Goal: Transaction & Acquisition: Book appointment/travel/reservation

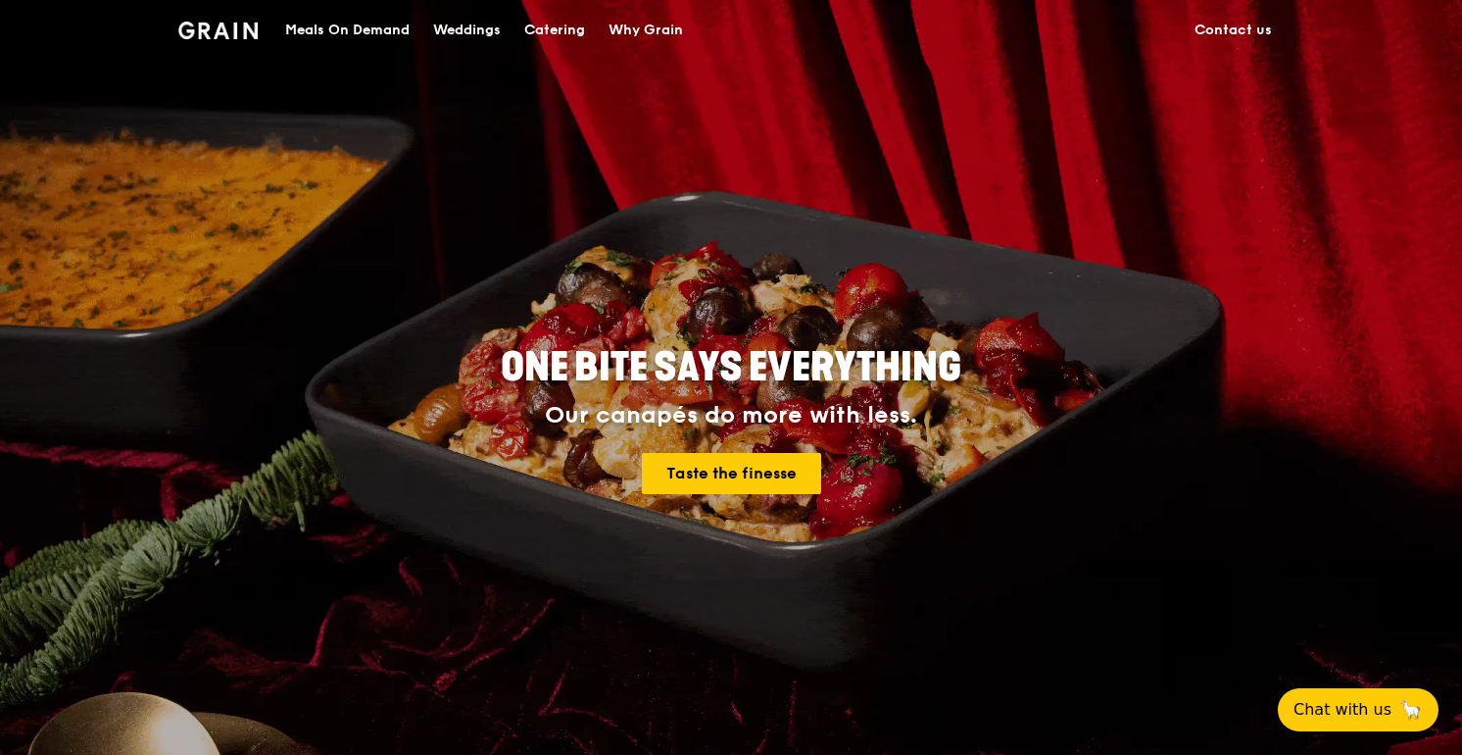
click at [561, 30] on div "Catering" at bounding box center [554, 30] width 61 height 59
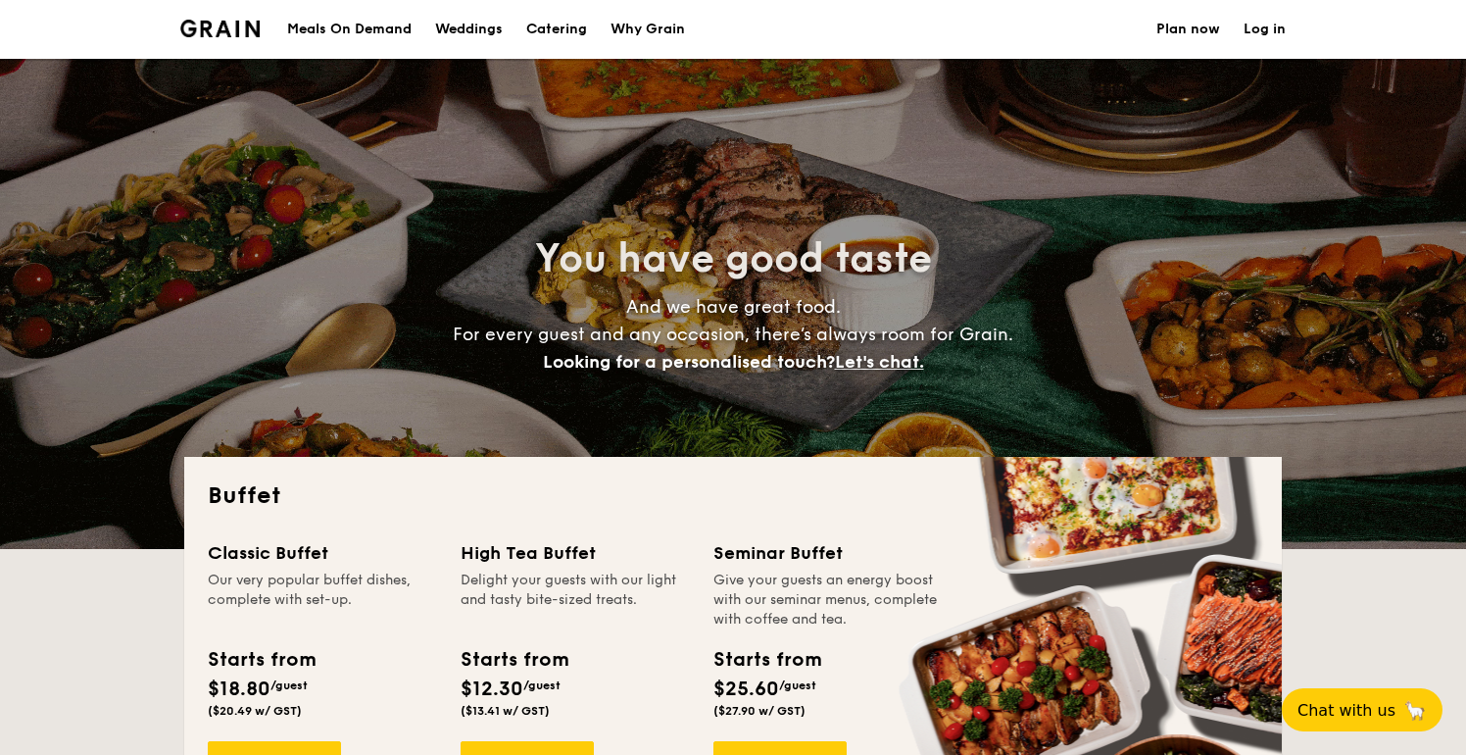
select select
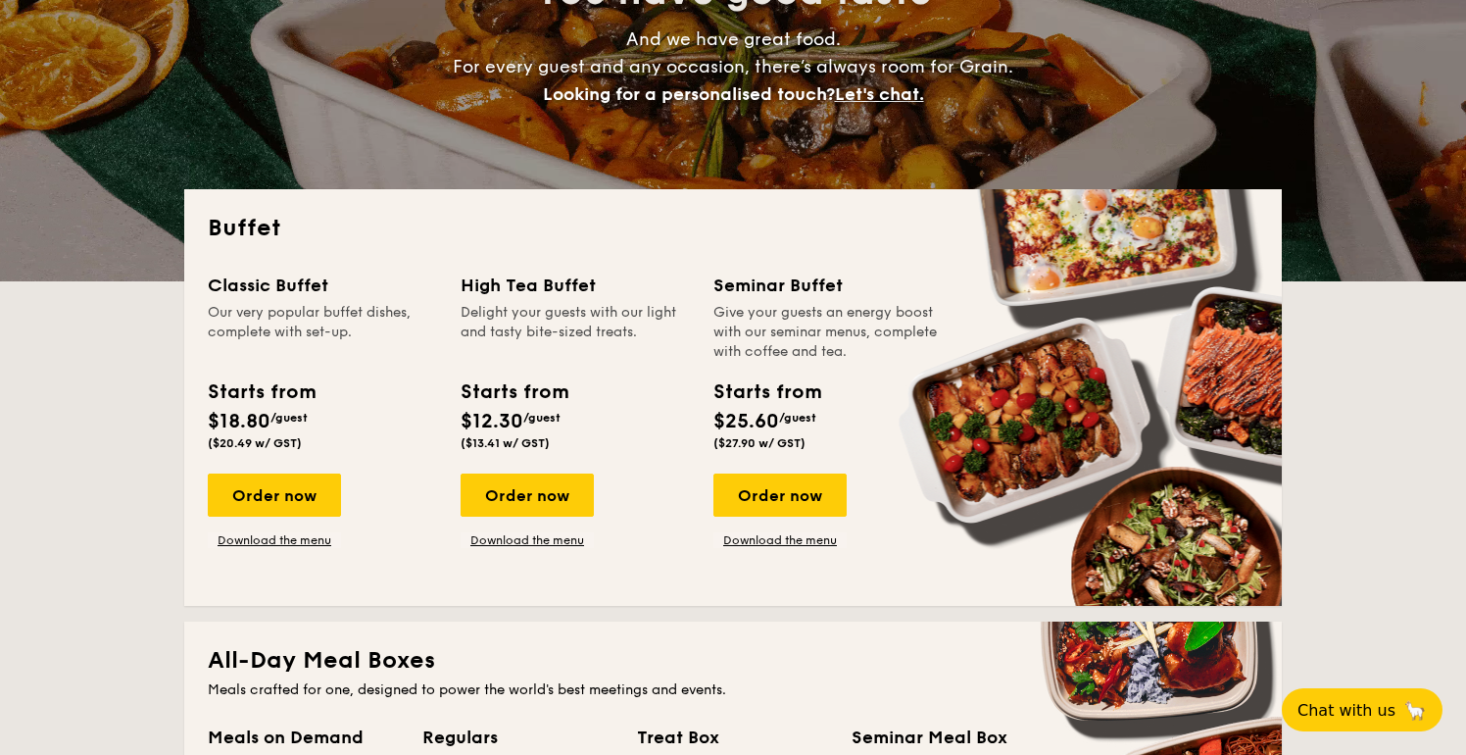
scroll to position [272, 0]
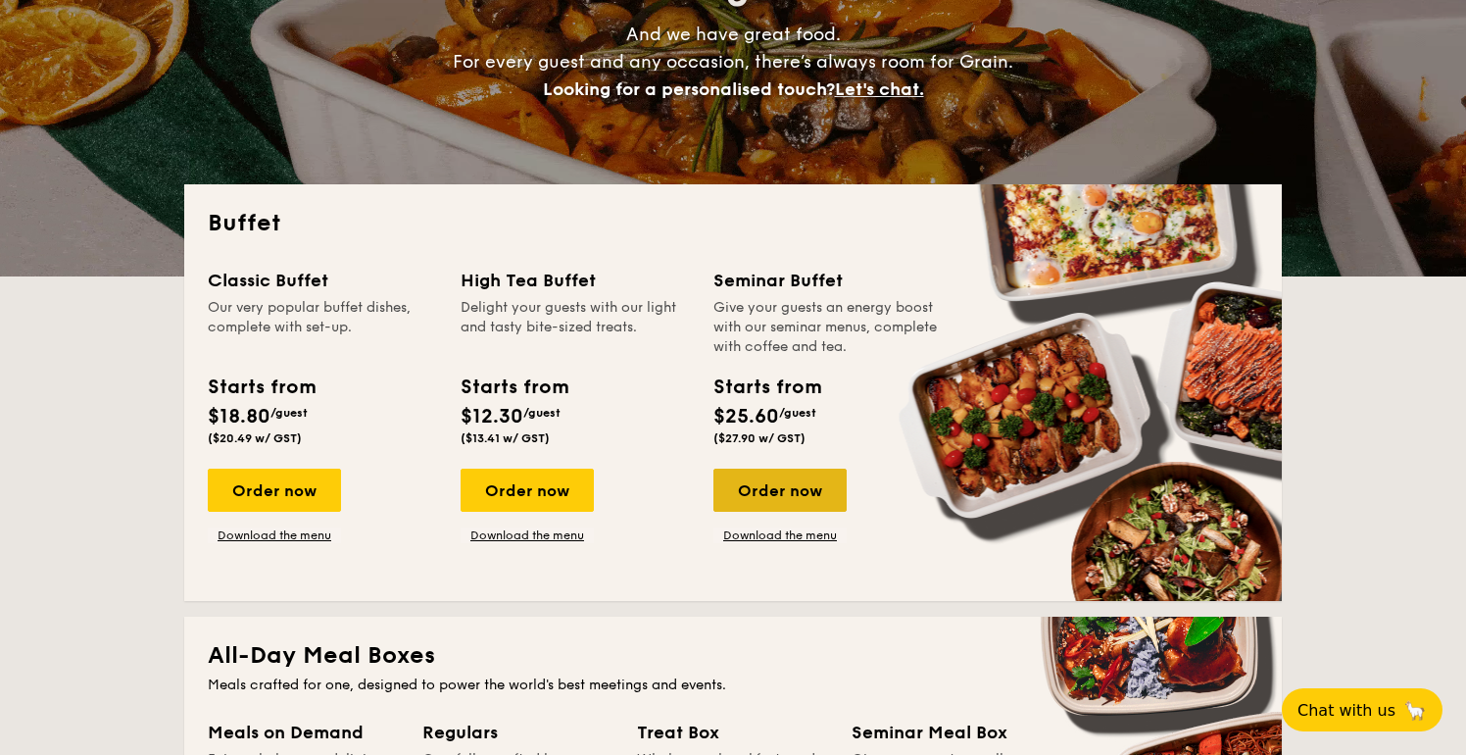
click at [769, 498] on div "Order now" at bounding box center [779, 489] width 133 height 43
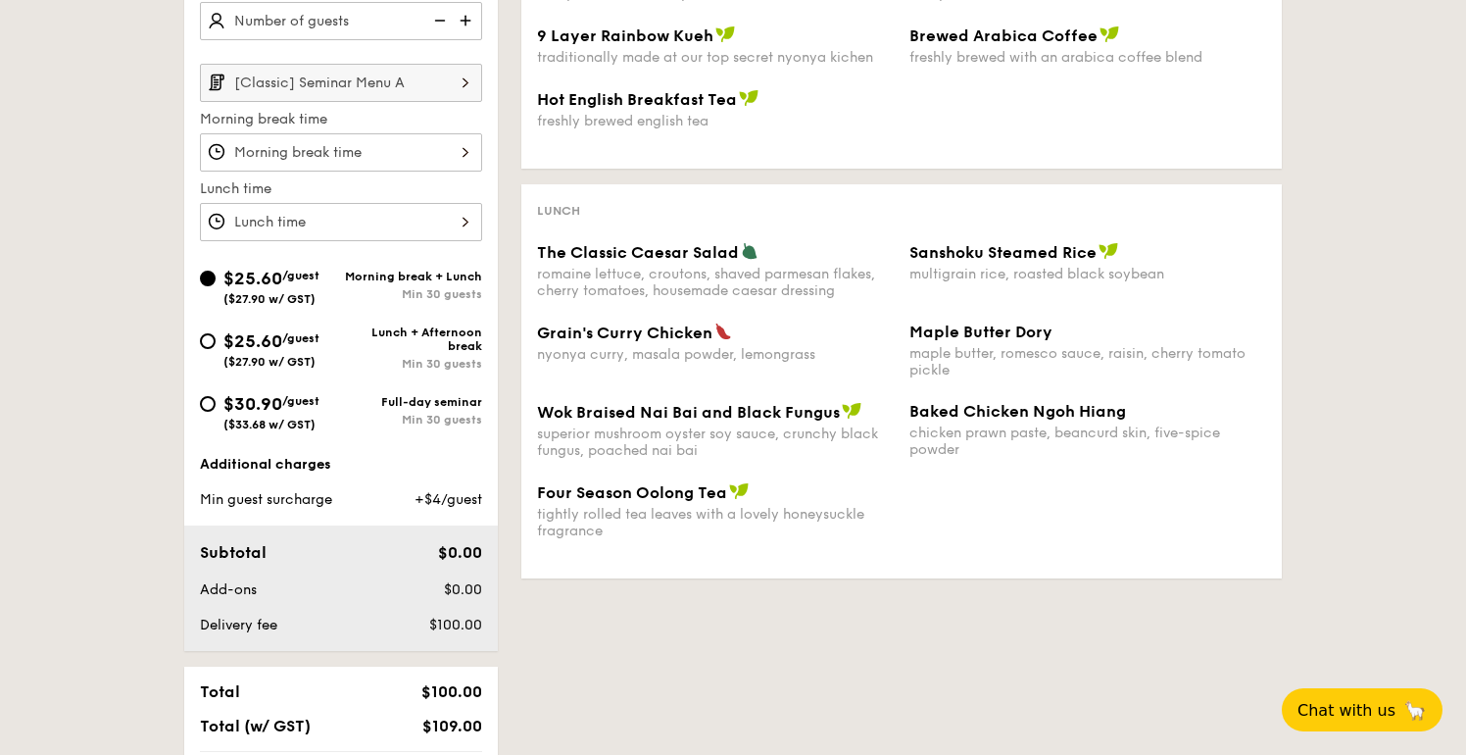
scroll to position [585, 0]
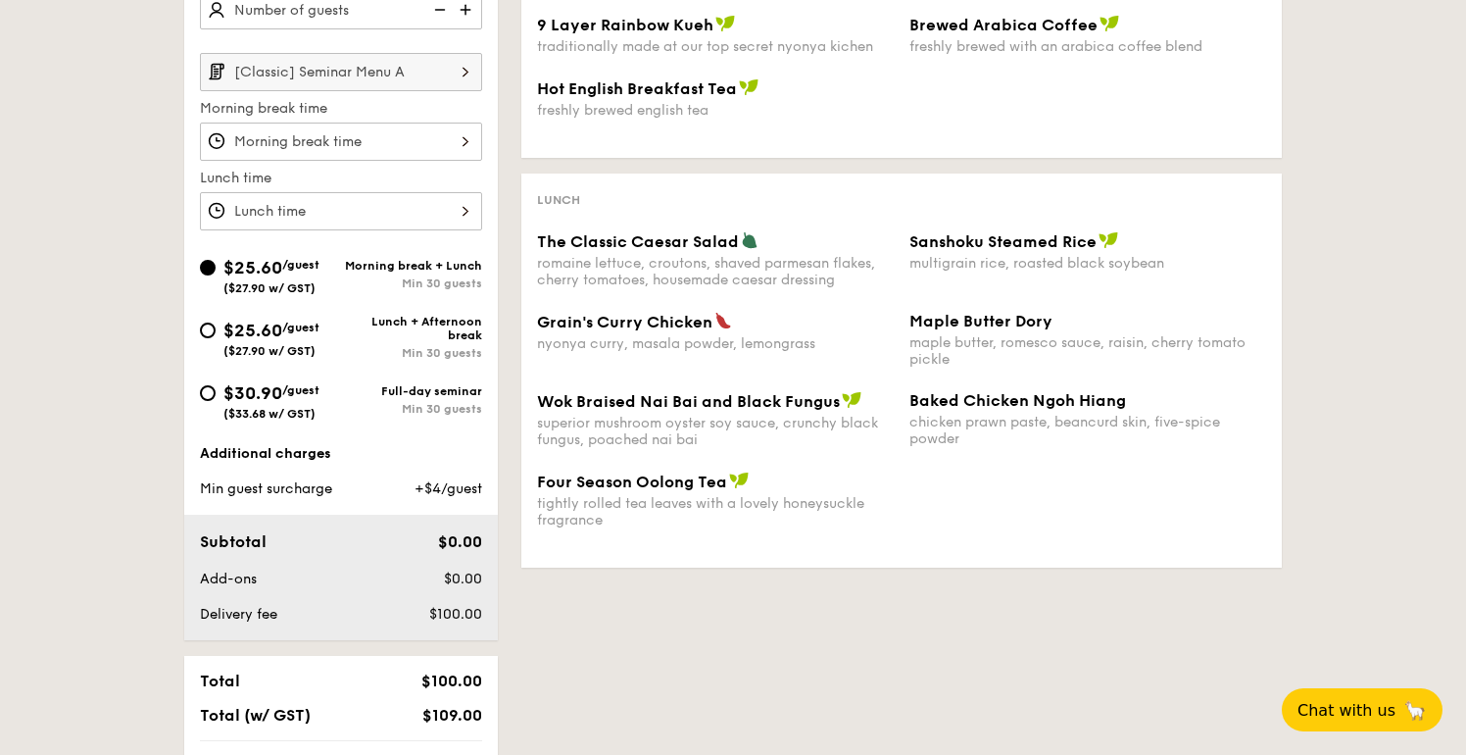
click at [421, 277] on div "Min 30 guests" at bounding box center [411, 283] width 141 height 14
click at [216, 275] on input "$25.60 /guest ($27.90 w/ GST) Morning break + Lunch Min 30 guests" at bounding box center [208, 268] width 16 height 16
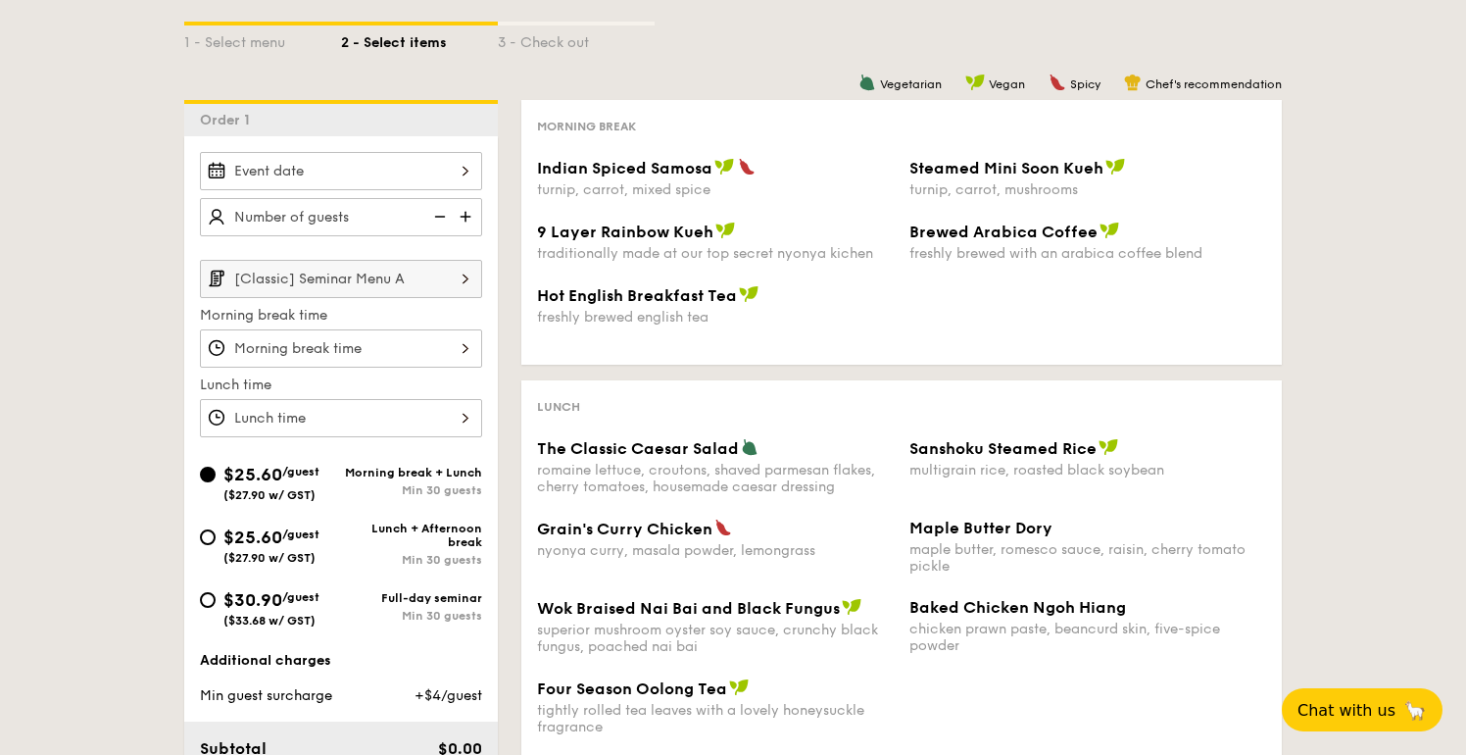
scroll to position [373, 0]
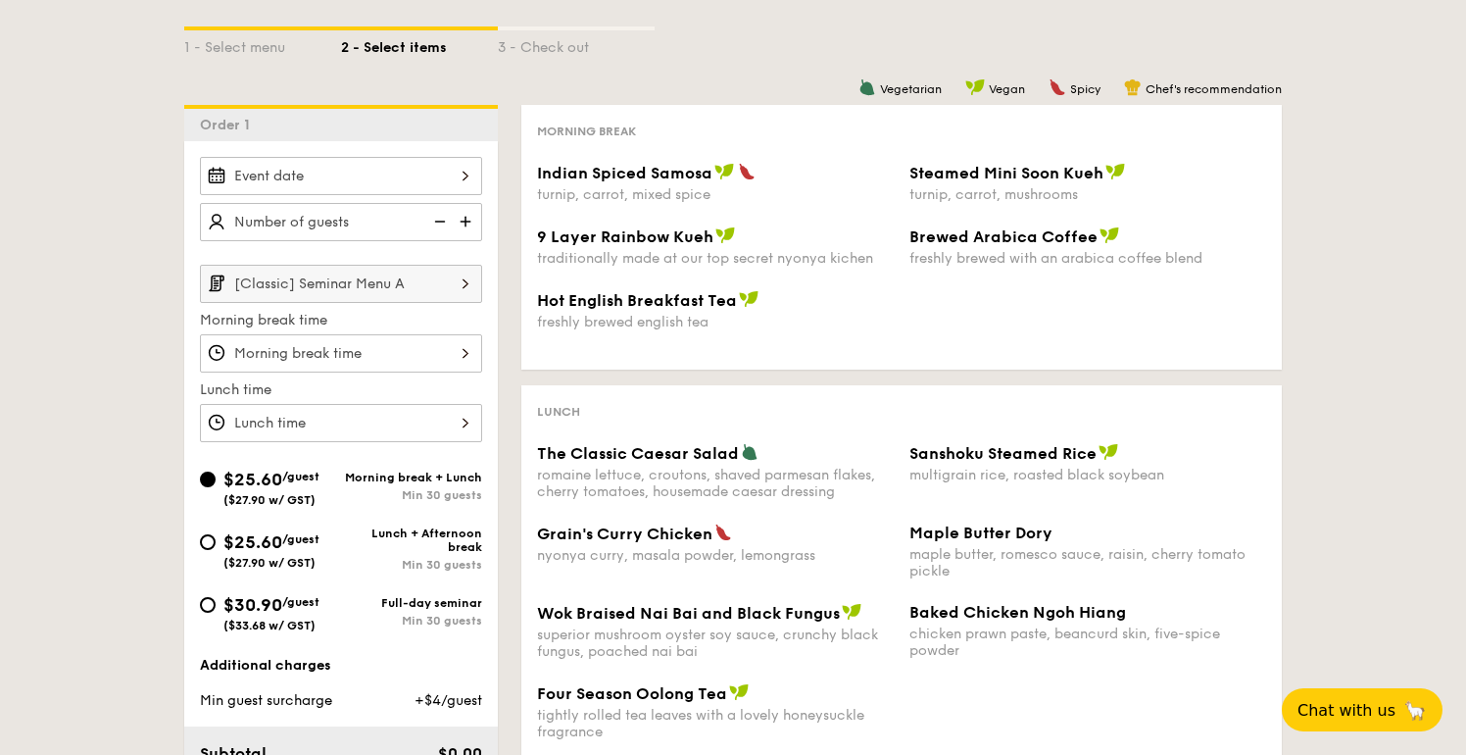
click at [426, 484] on div "Morning break + Lunch Min 30 guests" at bounding box center [411, 485] width 141 height 31
click at [216, 484] on input "$25.60 /guest ($27.90 w/ GST) Morning break + Lunch Min 30 guests" at bounding box center [208, 479] width 16 height 16
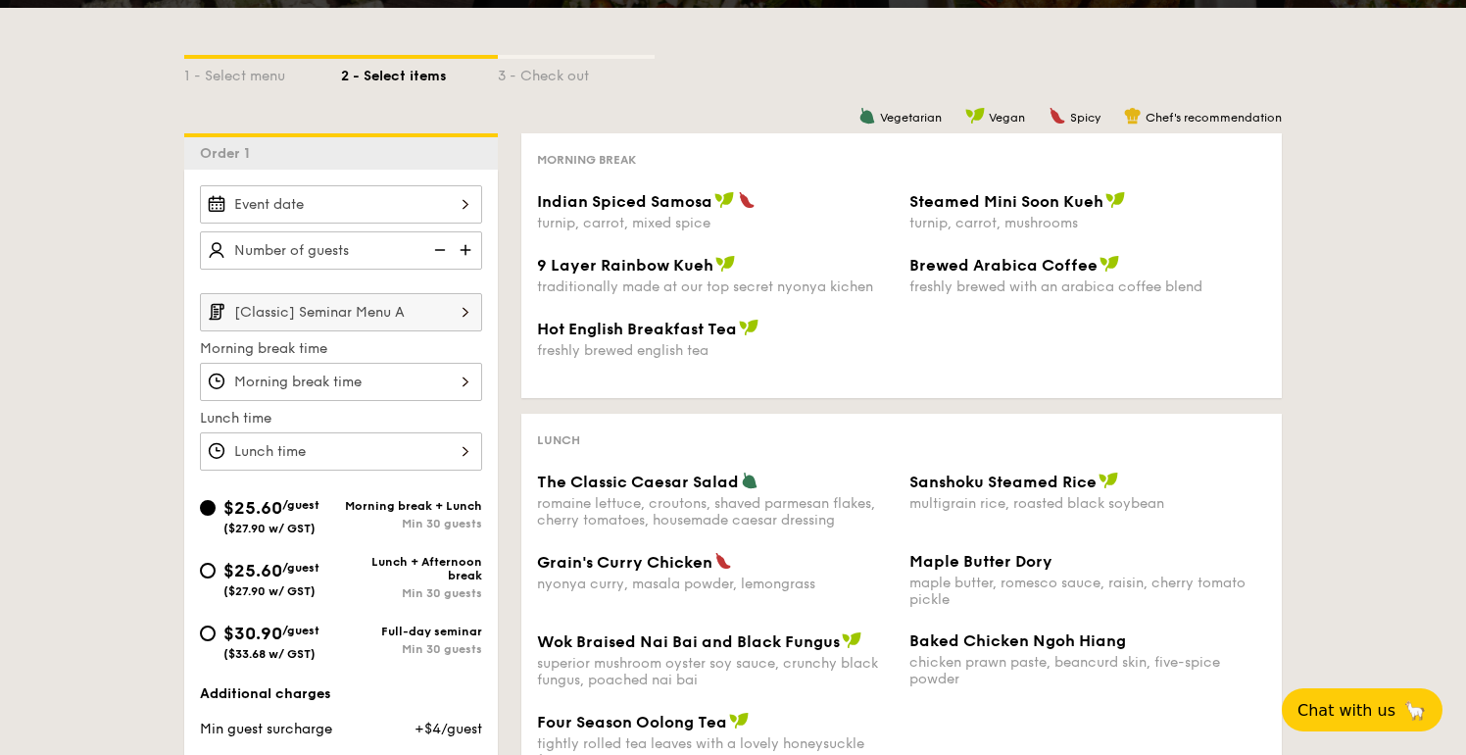
scroll to position [216, 0]
click at [371, 376] on div "12 1 2 3 4 5 6 7 8 9 10 11 00 15 30 45 am pm Cancel OK" at bounding box center [341, 382] width 282 height 38
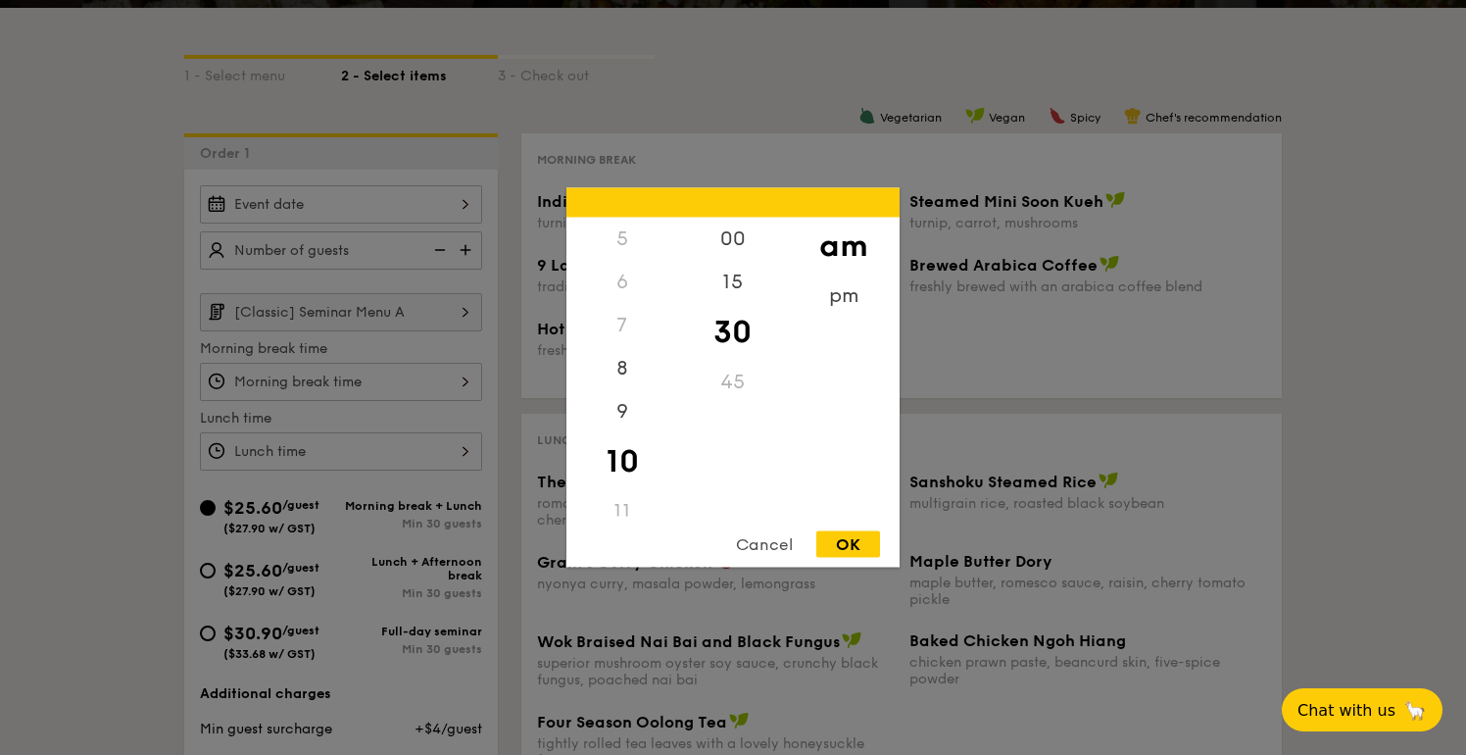
click at [731, 379] on div "45" at bounding box center [732, 382] width 111 height 43
click at [841, 544] on div "OK" at bounding box center [848, 544] width 64 height 26
type input "10:30AM"
click at [357, 453] on div "12 1 2 3 4 5 6 7 8 9 10 11 00 15 30 45 am pm Cancel OK" at bounding box center [341, 451] width 282 height 38
click at [846, 536] on div "OK" at bounding box center [848, 544] width 64 height 26
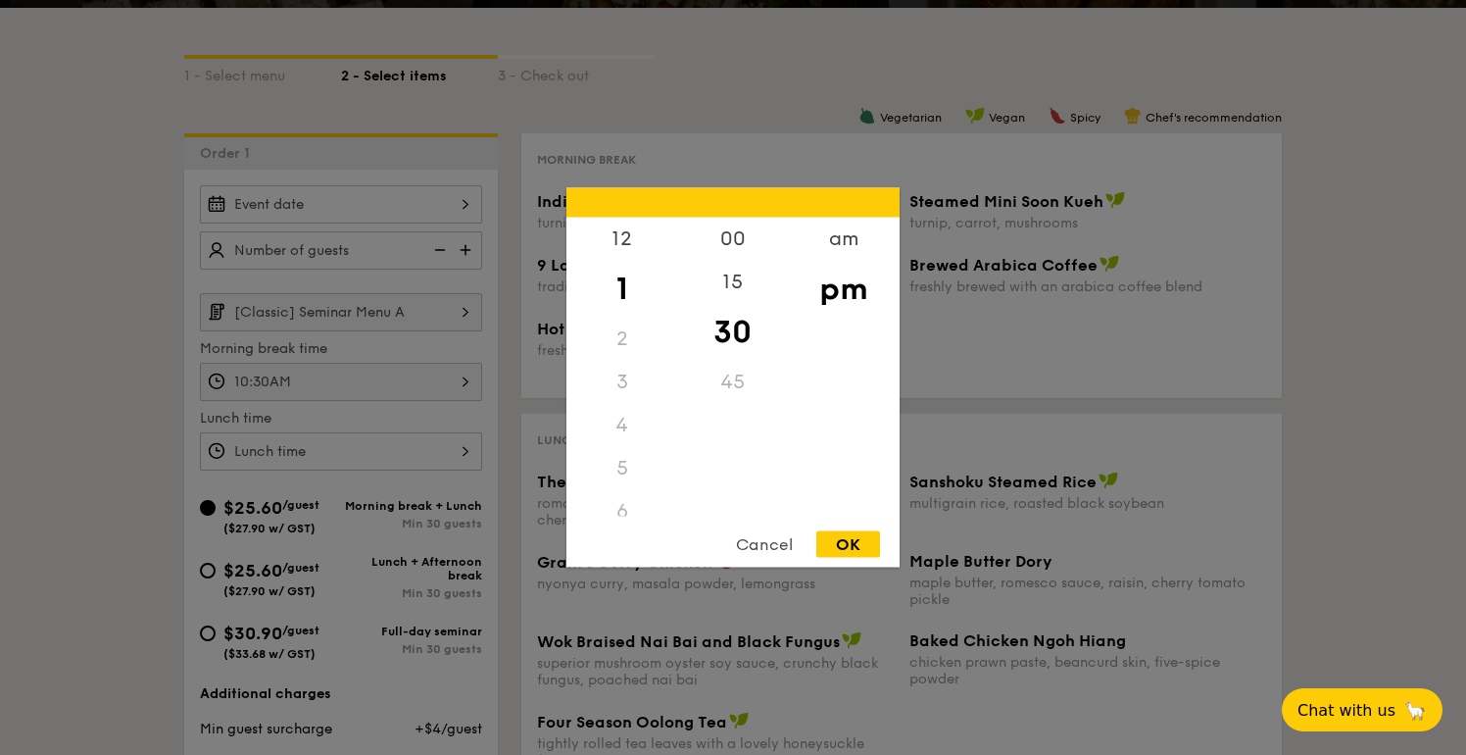
type input "1:30PM"
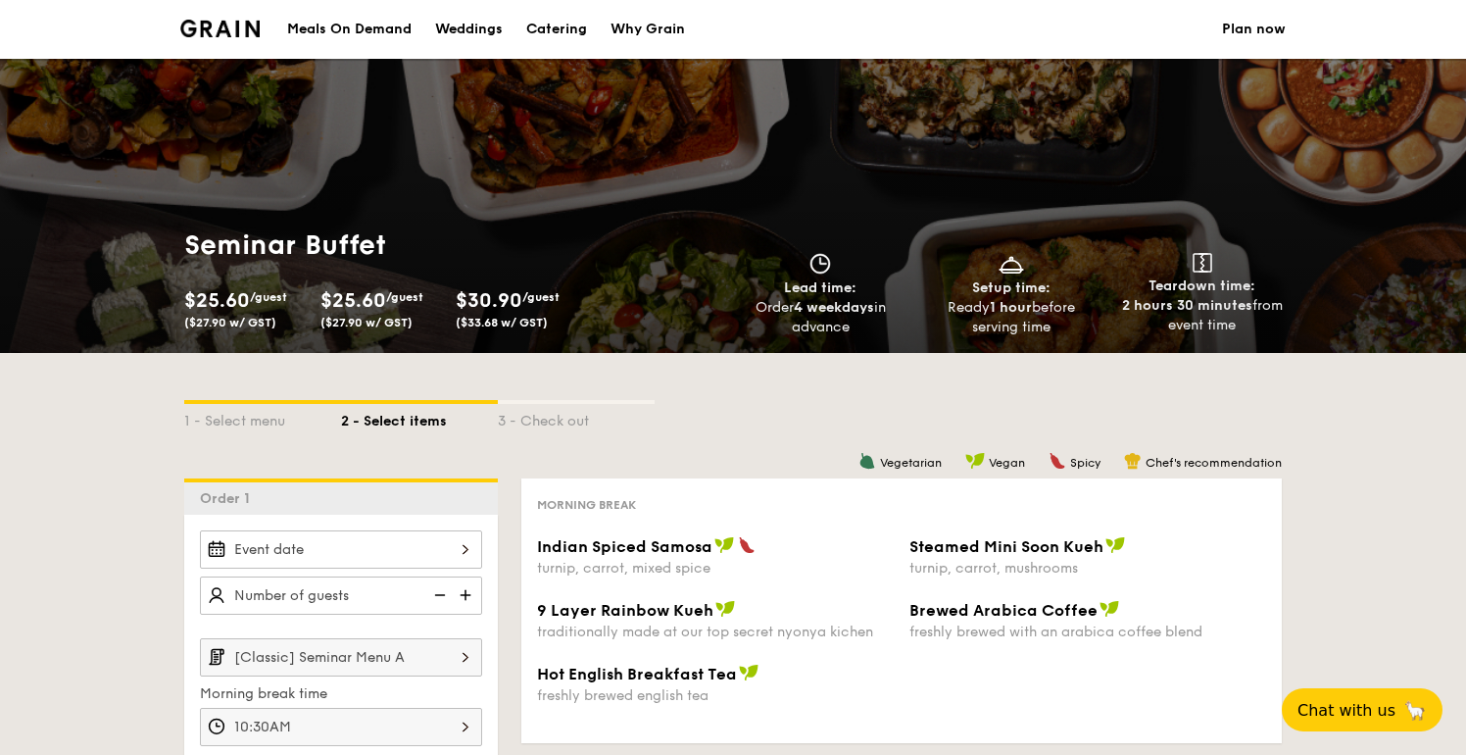
scroll to position [0, 0]
click at [542, 30] on div "Catering" at bounding box center [556, 29] width 61 height 59
select select
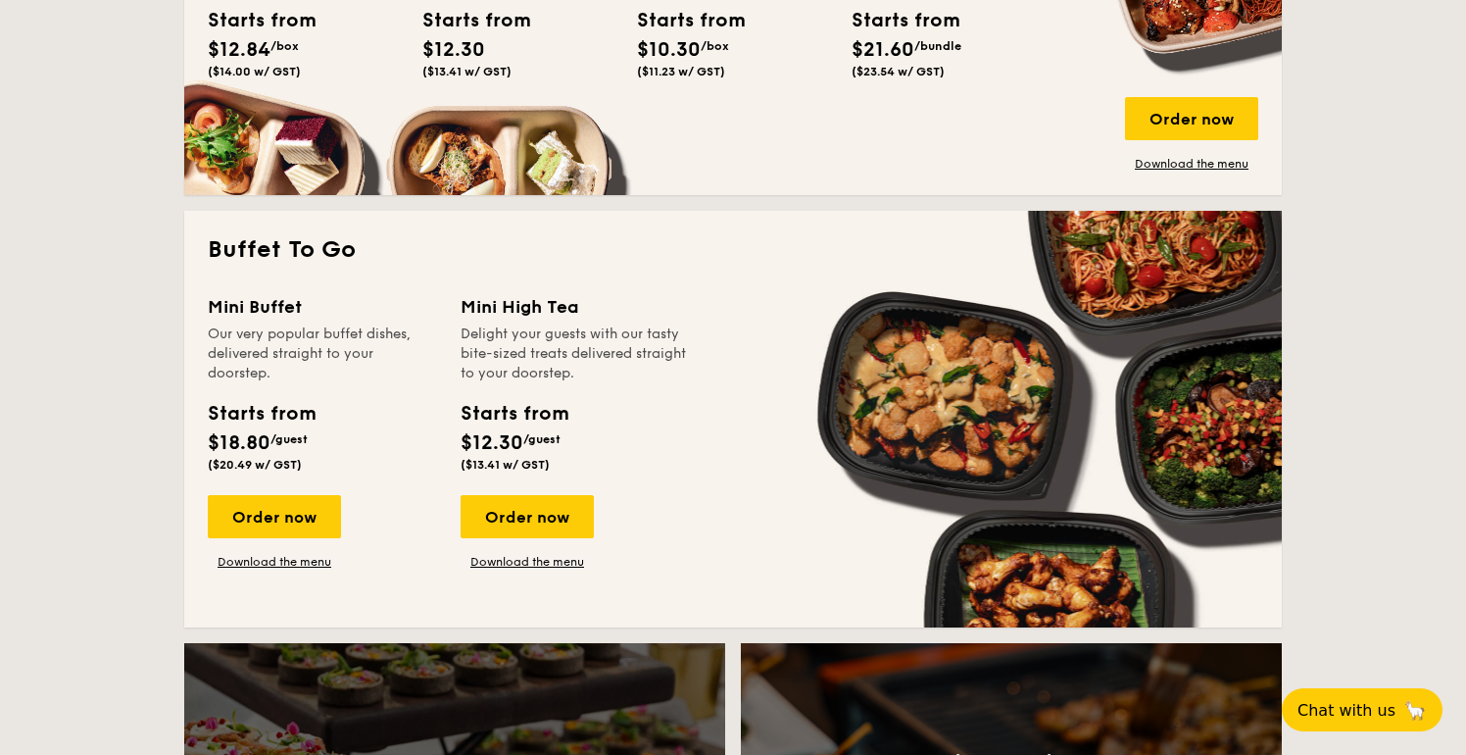
scroll to position [1116, 0]
